Goal: Use online tool/utility

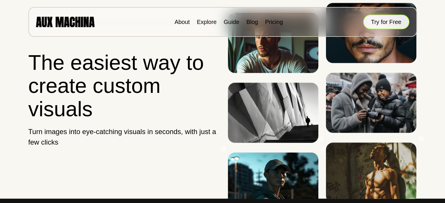
click at [384, 21] on button "Try for Free" at bounding box center [386, 22] width 46 height 15
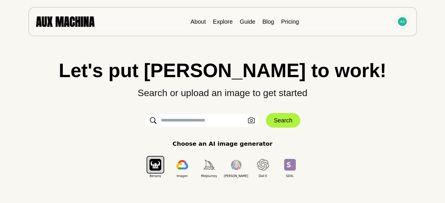
click at [383, 51] on div "Let's put Ai to work! Search or upload an image to get started Upload an Image …" at bounding box center [222, 101] width 421 height 203
click at [212, 89] on p "Search or upload an image to get started" at bounding box center [222, 90] width 421 height 20
click at [377, 99] on p "Search or upload an image to get started" at bounding box center [222, 90] width 421 height 20
click at [385, 98] on p "Search or upload an image to get started" at bounding box center [222, 90] width 421 height 20
click at [249, 118] on icon "button" at bounding box center [251, 121] width 7 height 6
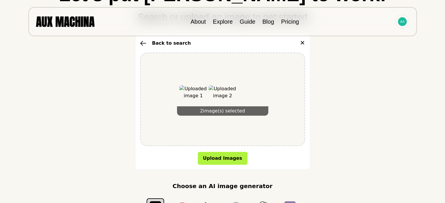
scroll to position [149, 0]
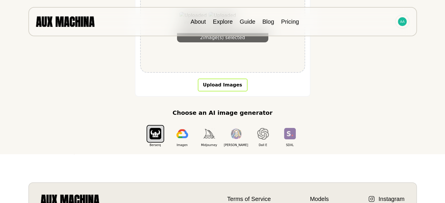
click at [225, 85] on button "Upload Images" at bounding box center [223, 85] width 50 height 13
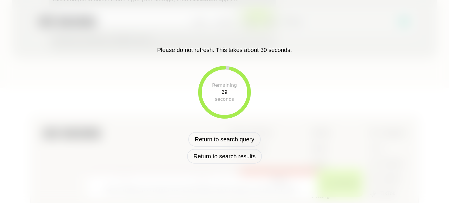
click at [225, 85] on div "Remaining" at bounding box center [224, 85] width 25 height 7
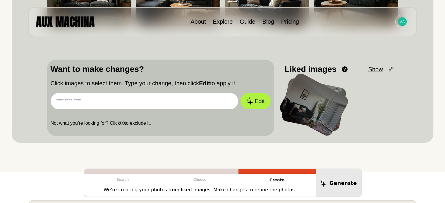
click at [337, 32] on div "About Explore Guide Blog Pricing" at bounding box center [222, 21] width 388 height 29
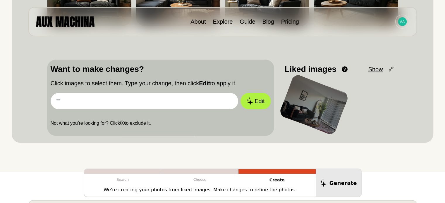
click at [148, 104] on input "text" at bounding box center [145, 101] width 188 height 16
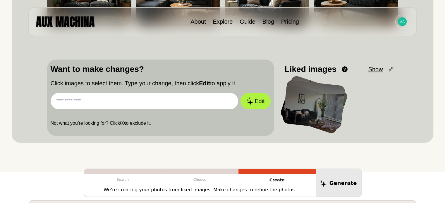
click at [148, 104] on input "text" at bounding box center [145, 101] width 188 height 16
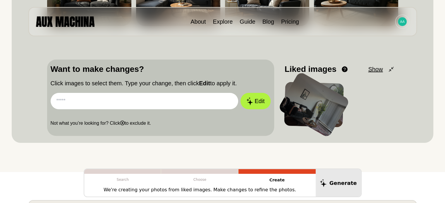
paste input "**********"
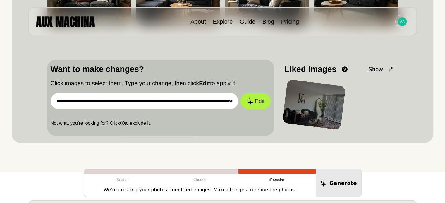
scroll to position [0, 182]
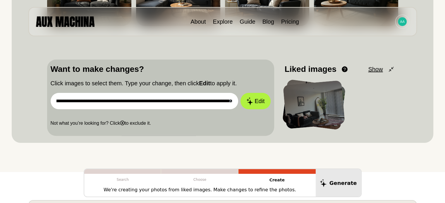
drag, startPoint x: 181, startPoint y: 101, endPoint x: 131, endPoint y: 102, distance: 49.7
click at [131, 102] on input "**********" at bounding box center [145, 101] width 188 height 16
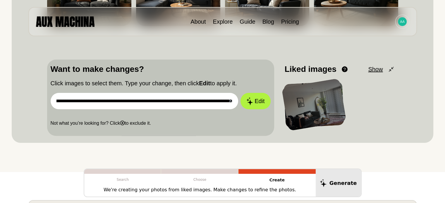
scroll to position [0, 130]
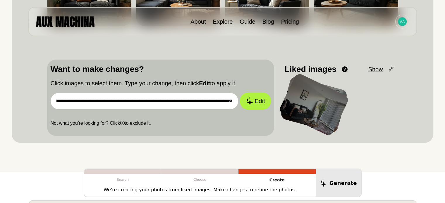
drag, startPoint x: 219, startPoint y: 100, endPoint x: 241, endPoint y: 100, distance: 21.6
click at [241, 100] on form "**********" at bounding box center [161, 101] width 220 height 16
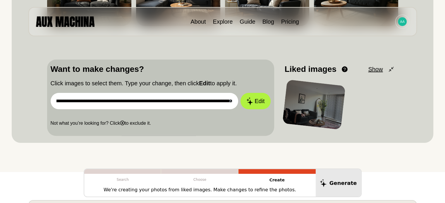
click at [215, 100] on input "**********" at bounding box center [145, 101] width 188 height 16
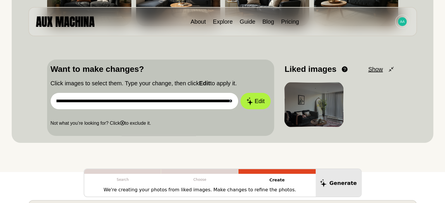
scroll to position [0, 0]
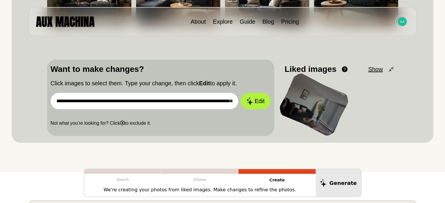
click at [212, 101] on input "**********" at bounding box center [145, 101] width 188 height 16
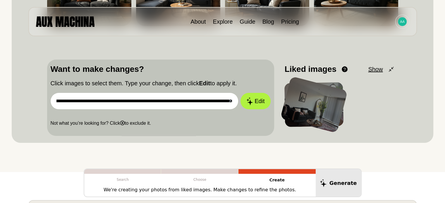
scroll to position [0, 130]
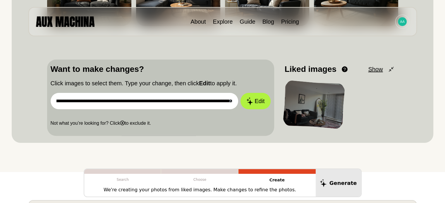
paste input "**********"
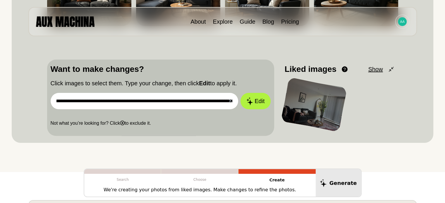
drag, startPoint x: 66, startPoint y: 101, endPoint x: 114, endPoint y: 108, distance: 48.5
click at [114, 108] on input "**********" at bounding box center [145, 101] width 188 height 16
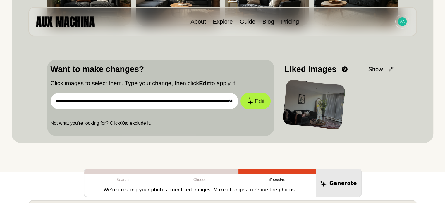
click at [194, 102] on input "**********" at bounding box center [145, 101] width 188 height 16
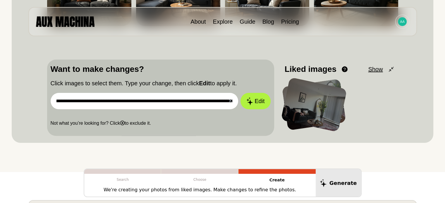
click at [194, 102] on input "**********" at bounding box center [145, 101] width 188 height 16
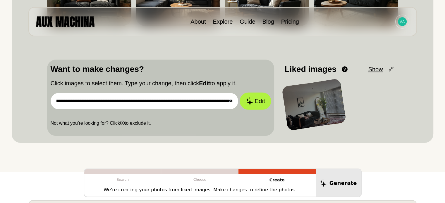
type input "**********"
click at [252, 99] on icon at bounding box center [249, 101] width 7 height 8
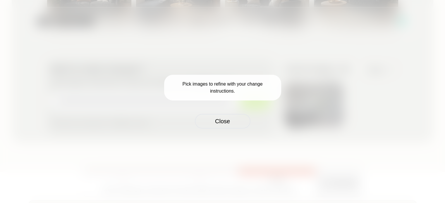
scroll to position [0, 0]
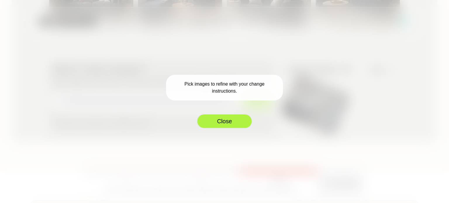
click at [236, 124] on button "Close" at bounding box center [225, 121] width 56 height 15
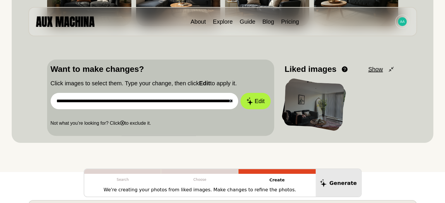
click at [307, 112] on div at bounding box center [313, 105] width 60 height 46
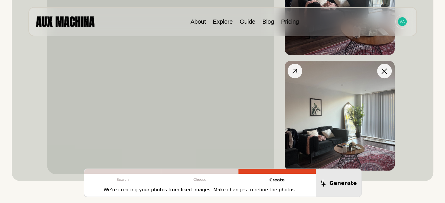
scroll to position [288, 0]
click at [349, 111] on img at bounding box center [339, 115] width 110 height 110
click at [292, 69] on icon at bounding box center [294, 70] width 8 height 8
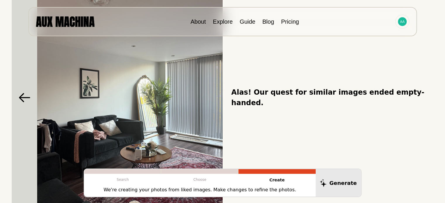
scroll to position [107, 0]
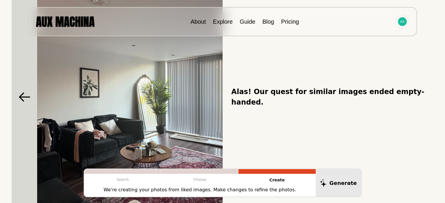
click at [23, 100] on icon at bounding box center [25, 96] width 12 height 9
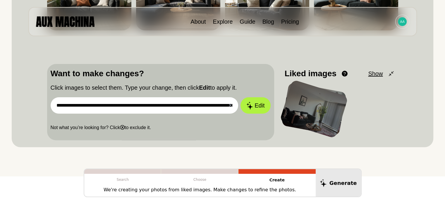
scroll to position [145, 0]
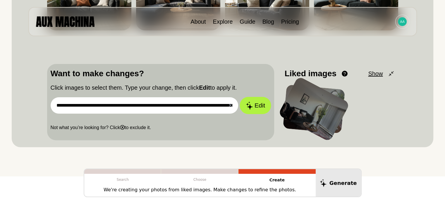
click at [250, 108] on icon at bounding box center [249, 105] width 7 height 8
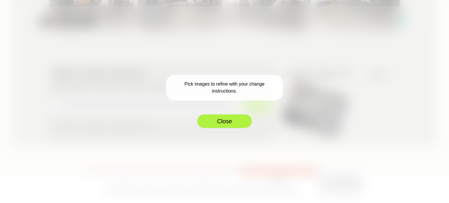
click at [232, 120] on button "Close" at bounding box center [225, 121] width 56 height 15
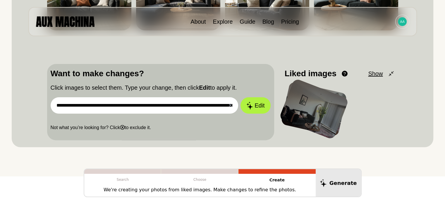
drag, startPoint x: 318, startPoint y: 106, endPoint x: 296, endPoint y: 113, distance: 23.1
click at [296, 113] on div at bounding box center [313, 109] width 70 height 62
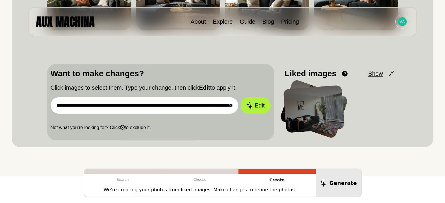
click at [336, 104] on div at bounding box center [313, 109] width 61 height 48
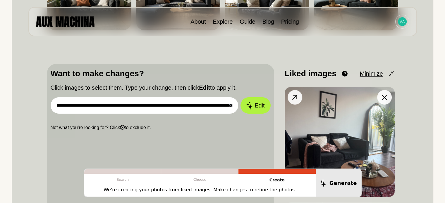
drag, startPoint x: 326, startPoint y: 125, endPoint x: 284, endPoint y: 121, distance: 42.3
click at [284, 121] on img at bounding box center [339, 142] width 110 height 110
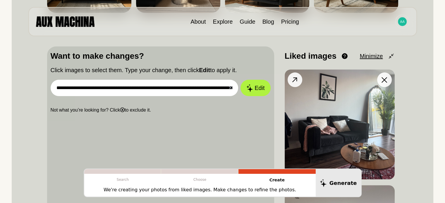
scroll to position [163, 0]
click at [383, 80] on icon at bounding box center [384, 80] width 6 height 6
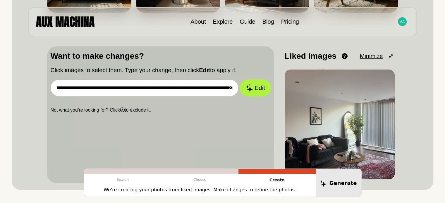
click at [261, 87] on button "Edit" at bounding box center [255, 88] width 32 height 17
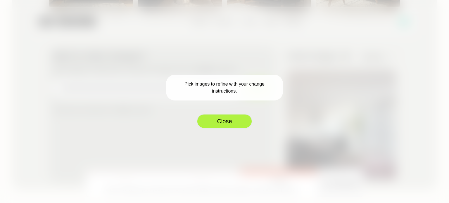
click at [221, 118] on button "Close" at bounding box center [225, 121] width 56 height 15
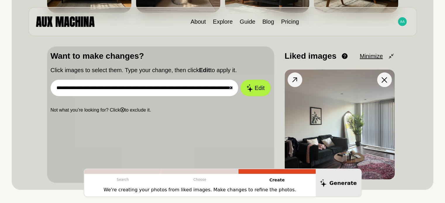
click at [295, 79] on icon at bounding box center [294, 79] width 5 height 5
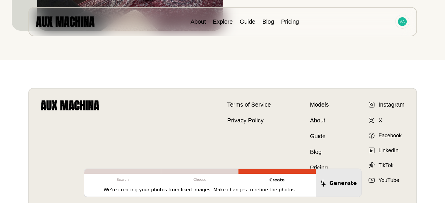
scroll to position [297, 0]
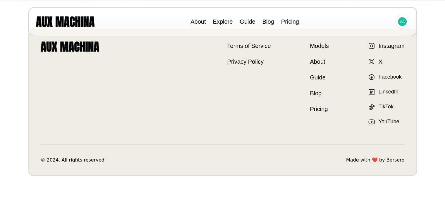
scroll to position [202, 0]
